Goal: Information Seeking & Learning: Learn about a topic

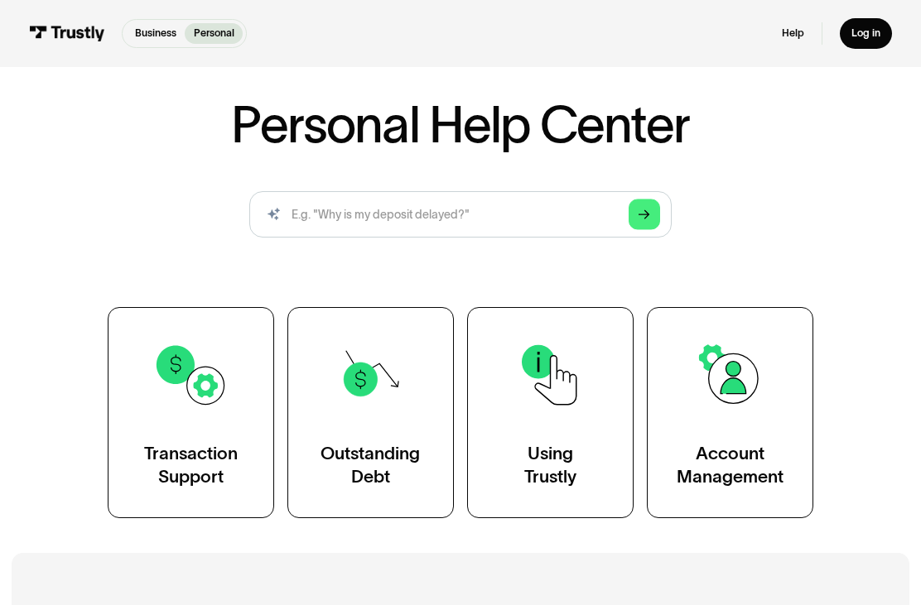
scroll to position [79, 0]
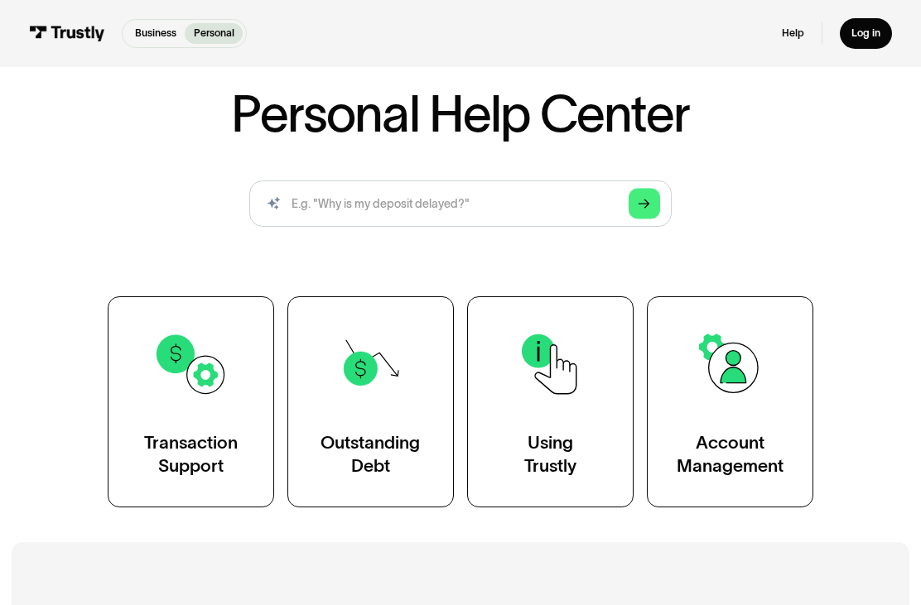
click at [538, 460] on div "Using Trustly" at bounding box center [550, 454] width 52 height 46
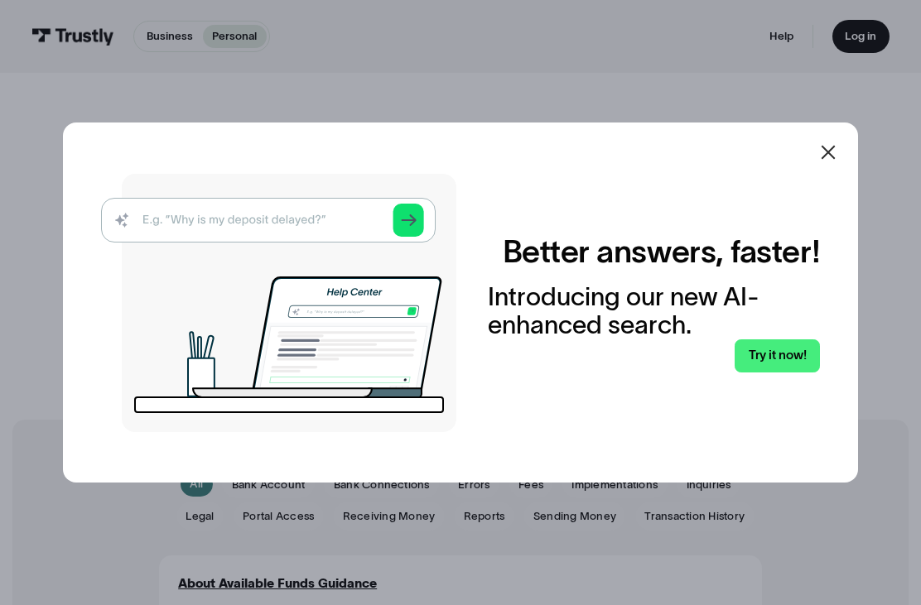
scroll to position [120, 0]
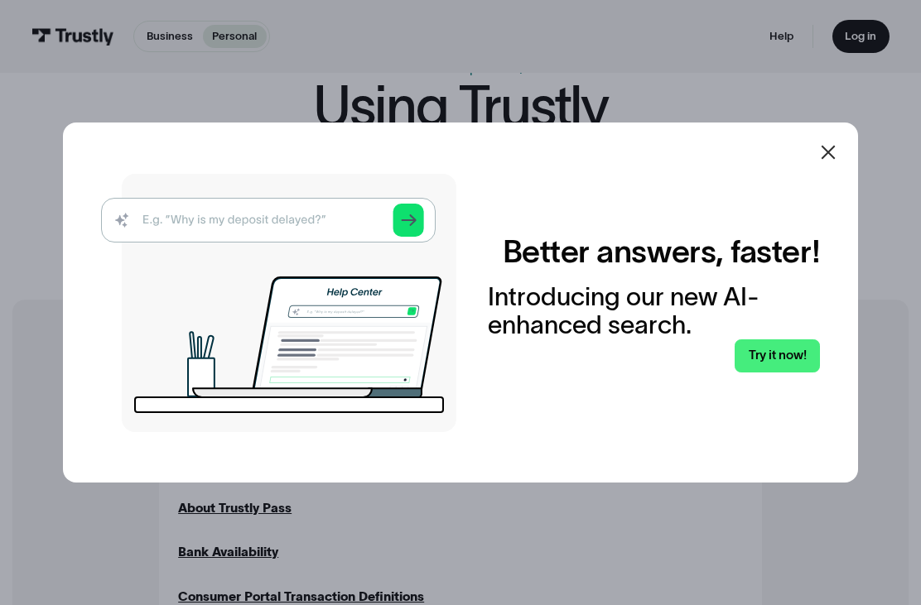
click at [142, 237] on img at bounding box center [278, 303] width 355 height 258
click at [163, 255] on img at bounding box center [278, 303] width 355 height 258
click at [83, 585] on div at bounding box center [460, 302] width 921 height 605
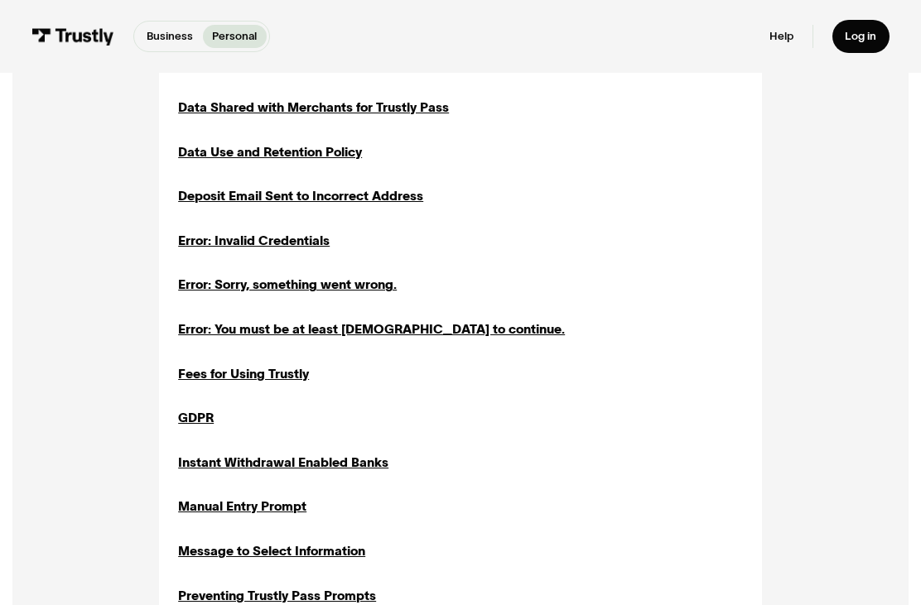
scroll to position [700, 0]
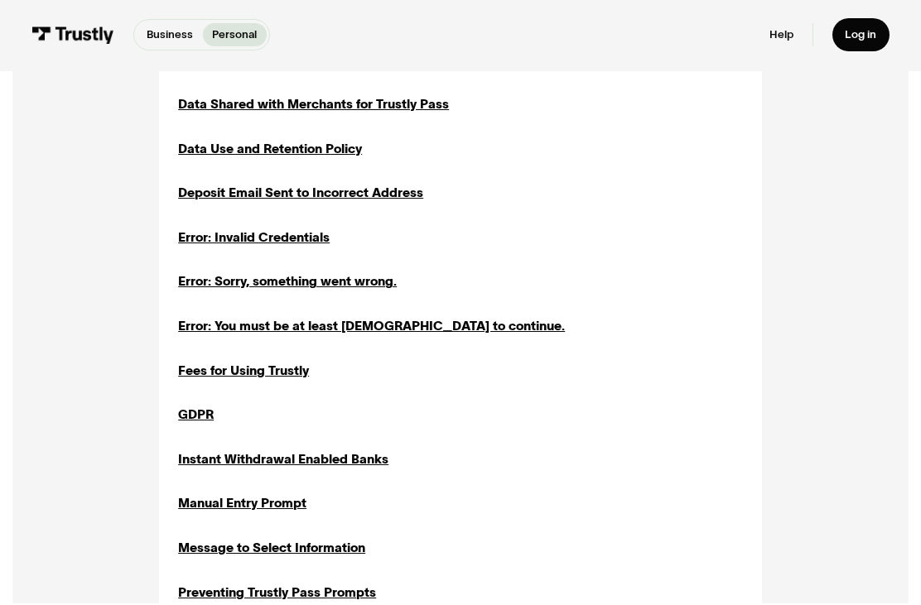
click at [206, 363] on div "Fees for Using Trustly" at bounding box center [243, 372] width 131 height 19
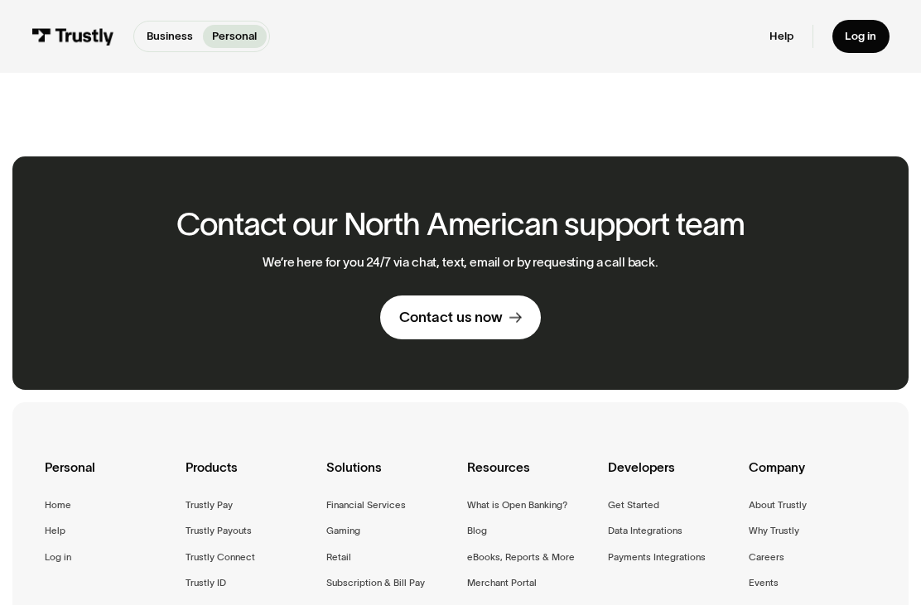
scroll to position [565, 0]
click at [61, 498] on div "Home" at bounding box center [58, 506] width 26 height 17
